Goal: Find specific page/section: Find specific page/section

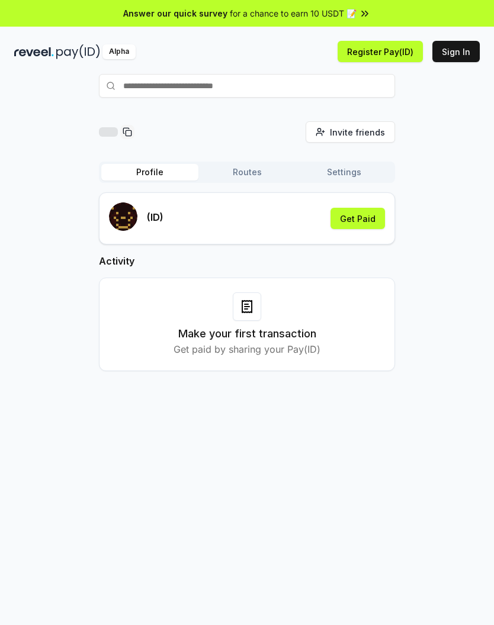
click at [256, 170] on button "Routes" at bounding box center [246, 172] width 97 height 17
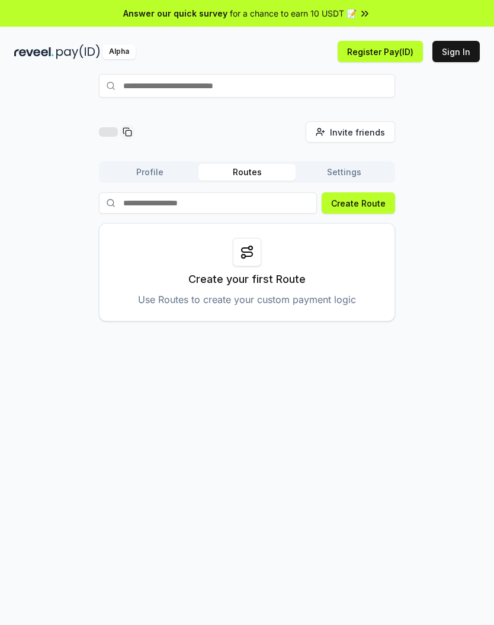
click at [180, 177] on button "Profile" at bounding box center [149, 172] width 97 height 17
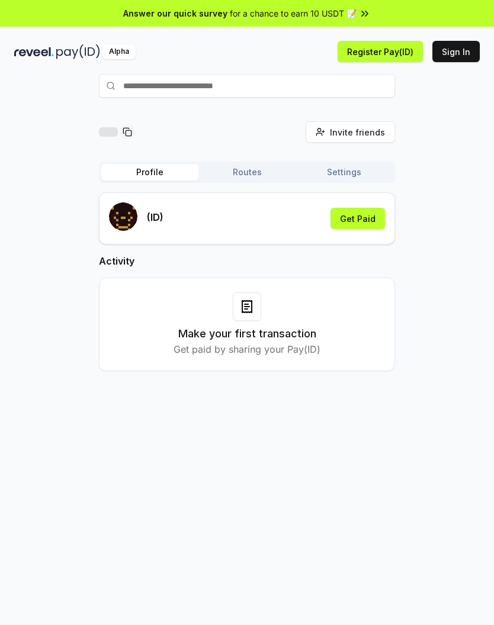
click at [321, 82] on input "text" at bounding box center [247, 86] width 296 height 24
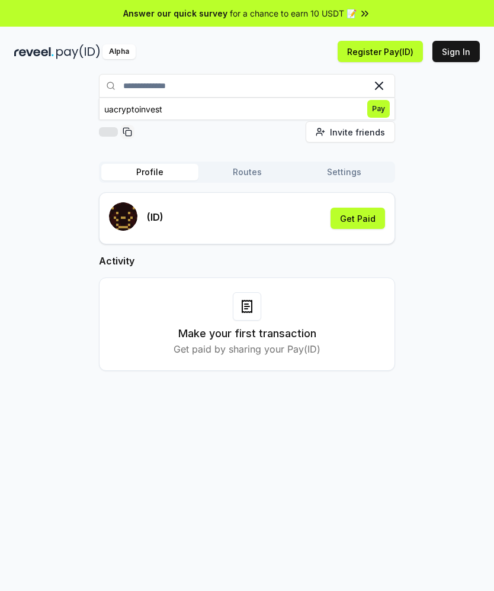
type input "**********"
click at [327, 98] on button "uacryptoinvest Pay" at bounding box center [247, 108] width 296 height 21
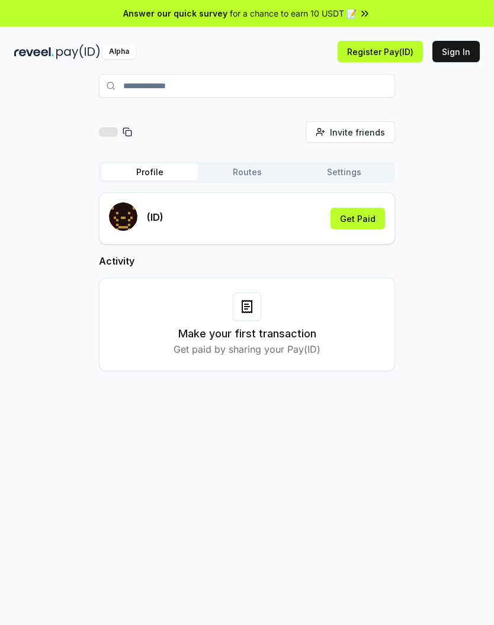
click at [268, 175] on button "Routes" at bounding box center [246, 172] width 97 height 17
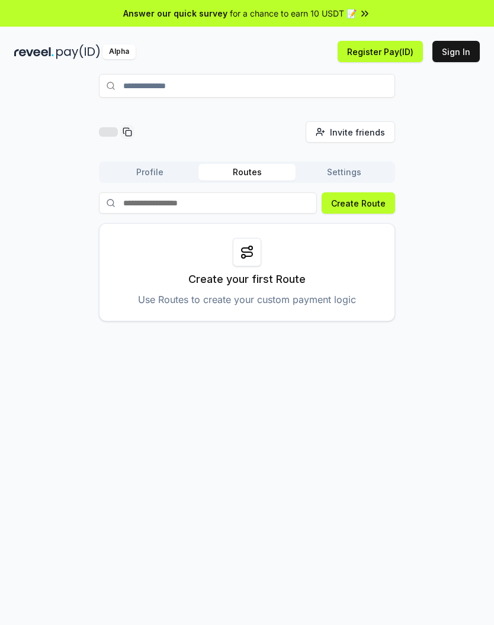
click at [130, 165] on button "Profile" at bounding box center [149, 172] width 97 height 17
